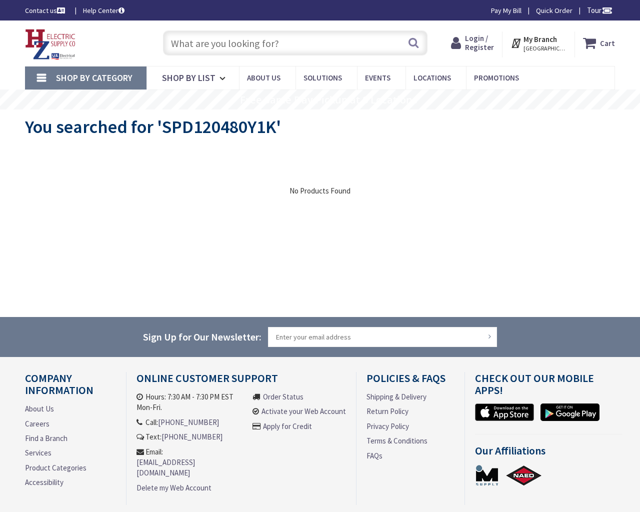
type input "N Redbarn Ln, Wichita, KS 67212, USA"
